Goal: Information Seeking & Learning: Learn about a topic

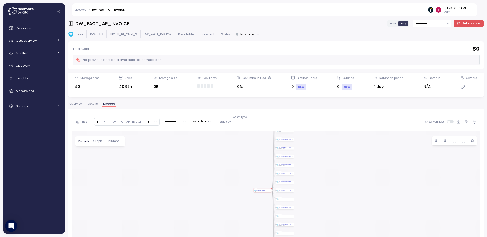
drag, startPoint x: 255, startPoint y: 212, endPoint x: 251, endPoint y: 160, distance: 52.1
click at [251, 158] on div "Table DW_FACT_AP_INVOICE TIPALTI_BI_OMRI_S DW_FACT_REPLICA Create view Create V…" at bounding box center [276, 230] width 408 height 198
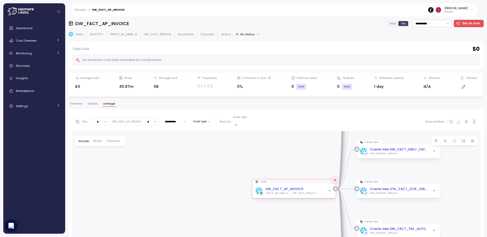
drag, startPoint x: 258, startPoint y: 187, endPoint x: 252, endPoint y: 126, distance: 60.9
click at [252, 126] on div "**********" at bounding box center [276, 220] width 408 height 217
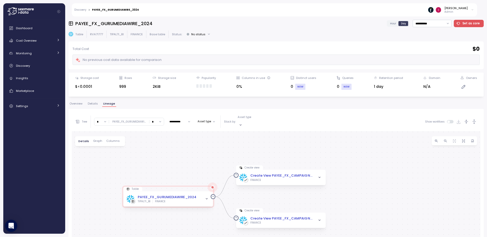
click at [77, 101] on div "**********" at bounding box center [275, 127] width 415 height 214
click at [78, 104] on span "Overview" at bounding box center [75, 103] width 13 height 3
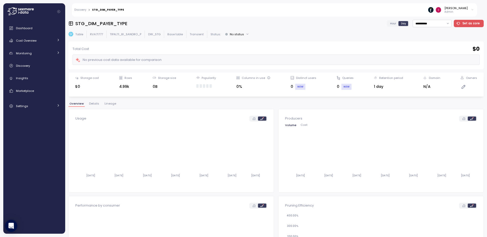
click at [113, 104] on span "Lineage" at bounding box center [110, 103] width 12 height 3
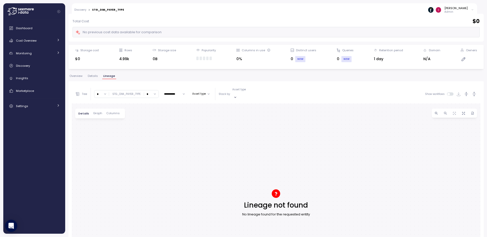
scroll to position [48, 0]
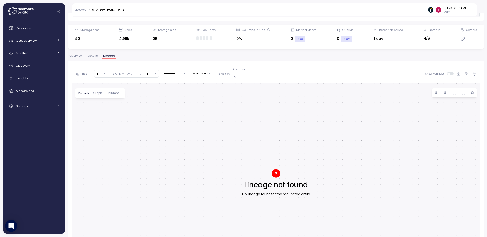
click at [80, 57] on span "Overview" at bounding box center [75, 55] width 13 height 3
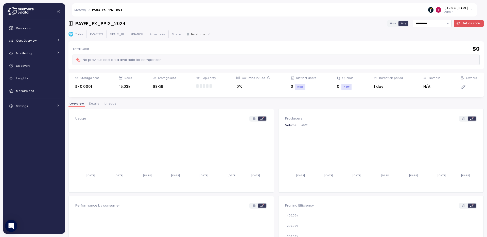
click at [113, 103] on span "Lineage" at bounding box center [110, 103] width 12 height 3
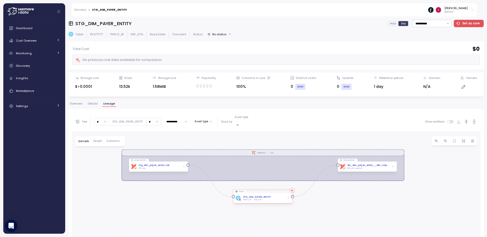
drag, startPoint x: 212, startPoint y: 166, endPoint x: 216, endPoint y: 125, distance: 40.7
click at [216, 125] on div "**********" at bounding box center [276, 220] width 408 height 217
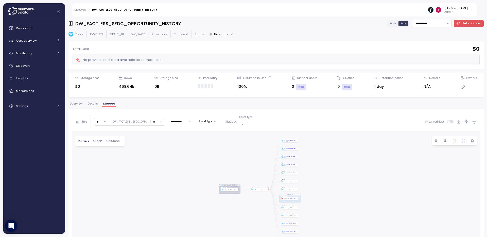
click at [235, 167] on div "EXECUTE IMMEDIATE Job Execute immediate dbt DW Prod Job Query pattern dw_factle…" at bounding box center [276, 230] width 408 height 198
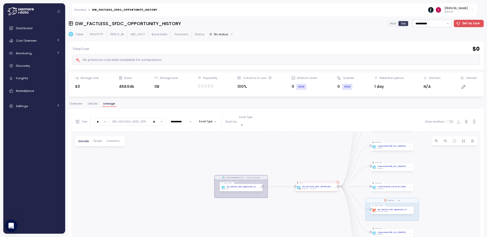
drag, startPoint x: 245, startPoint y: 168, endPoint x: 254, endPoint y: 155, distance: 15.9
click at [254, 155] on div "EXECUTE IMMEDIATE Job Execute immediate dbt DW Prod Job Query pattern dw_factle…" at bounding box center [276, 230] width 408 height 198
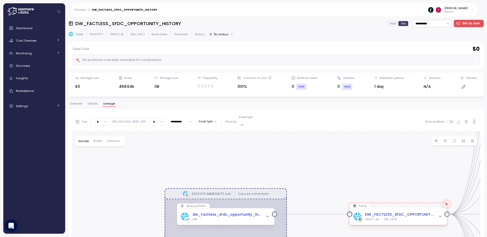
click at [105, 121] on input "*" at bounding box center [101, 121] width 14 height 7
click at [103, 150] on div "2" at bounding box center [104, 149] width 2 height 4
type input "*"
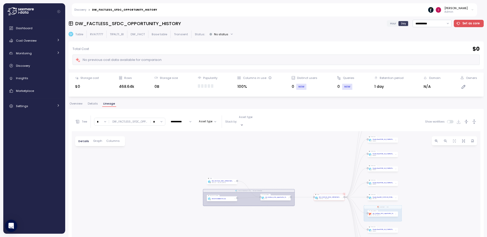
drag, startPoint x: 230, startPoint y: 199, endPoint x: 260, endPoint y: 166, distance: 44.2
click at [260, 166] on div "EXECUTE IMMEDIATE Job Execute immediate dbt DW Prod Job Query pattern dw_factle…" at bounding box center [276, 230] width 408 height 198
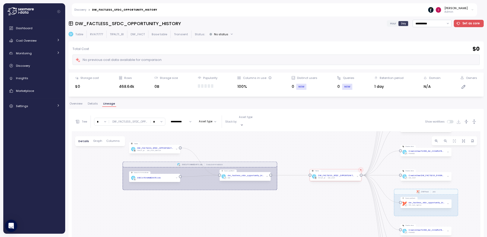
drag, startPoint x: 300, startPoint y: 188, endPoint x: 257, endPoint y: 150, distance: 57.6
click at [257, 150] on div "EXECUTE IMMEDIATE Job Execute immediate dbt DW Prod Job Query pattern dw_factle…" at bounding box center [276, 230] width 408 height 198
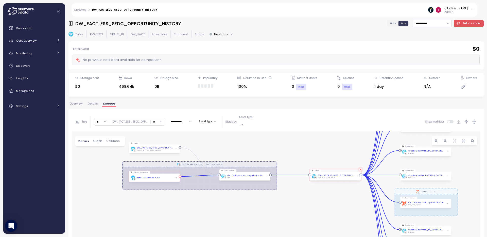
click at [177, 176] on div at bounding box center [176, 177] width 3 height 3
click at [177, 177] on icon "button" at bounding box center [176, 178] width 2 height 2
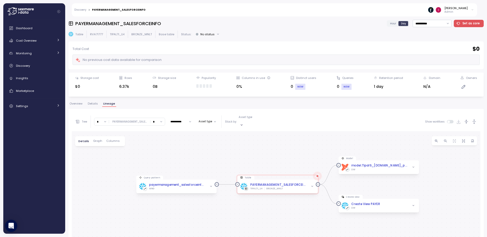
drag, startPoint x: 237, startPoint y: 188, endPoint x: 249, endPoint y: 154, distance: 35.9
click at [249, 154] on div "Query pattern payermanagement_salesforceinfo Job MNG Table PAYERMANAGEMENT_SALE…" at bounding box center [276, 230] width 408 height 198
click at [209, 185] on icon "button" at bounding box center [210, 186] width 3 height 3
